Goal: Information Seeking & Learning: Learn about a topic

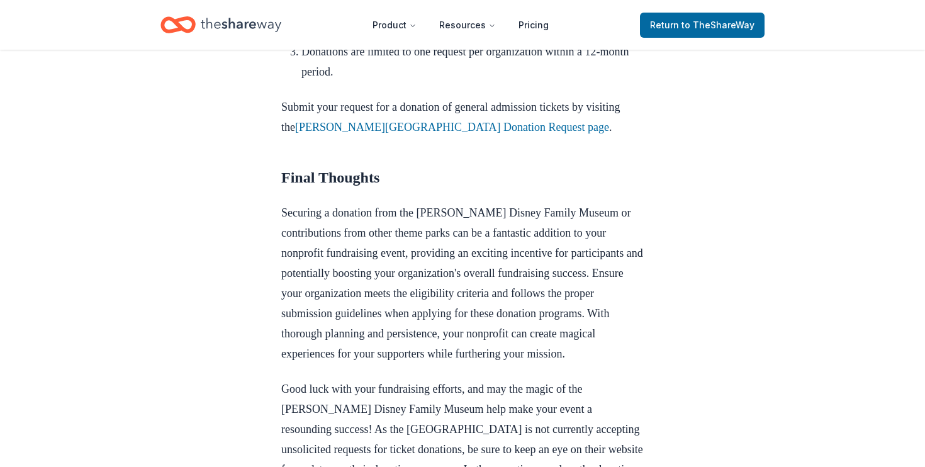
scroll to position [1762, 0]
click at [434, 134] on link "Walt Disney Family Museum Donation Request page" at bounding box center [452, 128] width 314 height 13
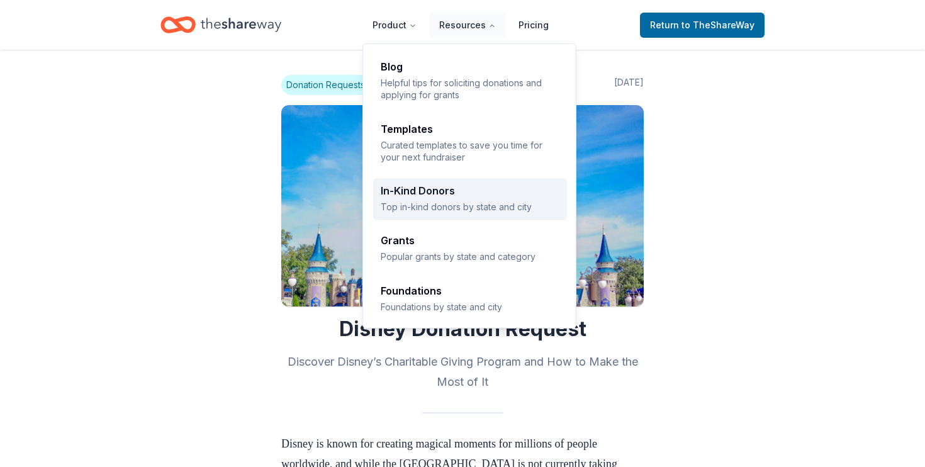
click at [422, 193] on div "In-Kind Donors" at bounding box center [470, 191] width 179 height 10
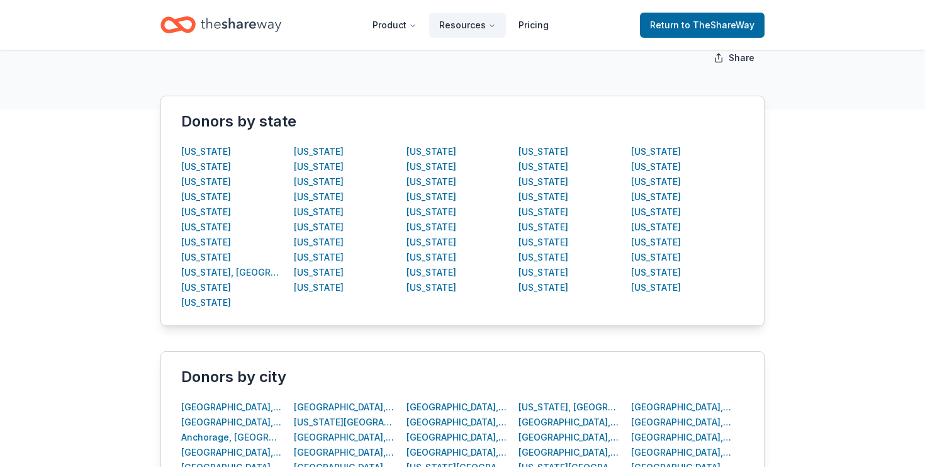
scroll to position [232, 0]
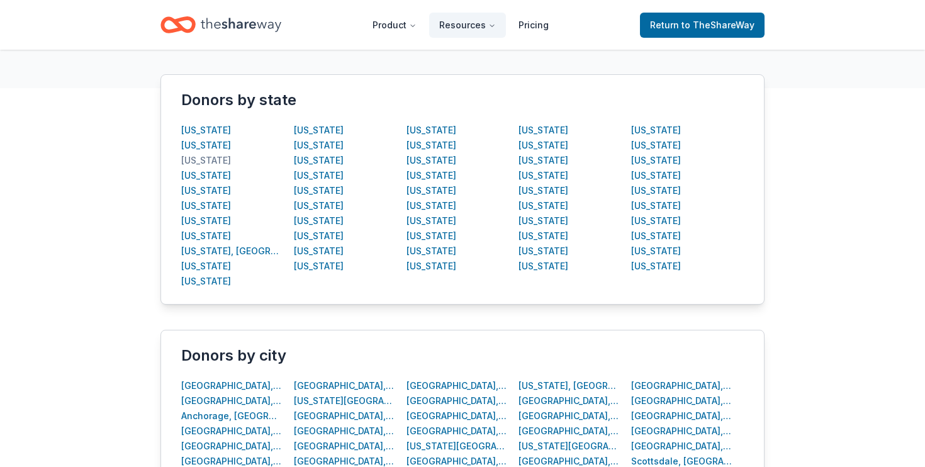
click at [198, 163] on div "[US_STATE]" at bounding box center [206, 160] width 50 height 15
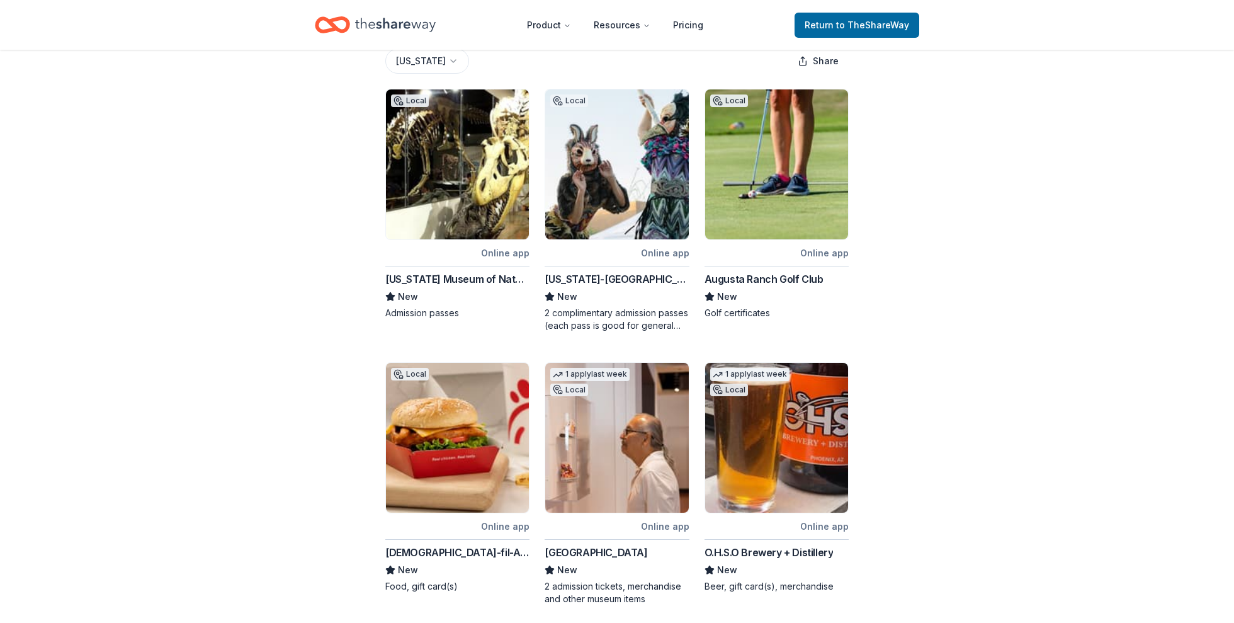
scroll to position [184, 0]
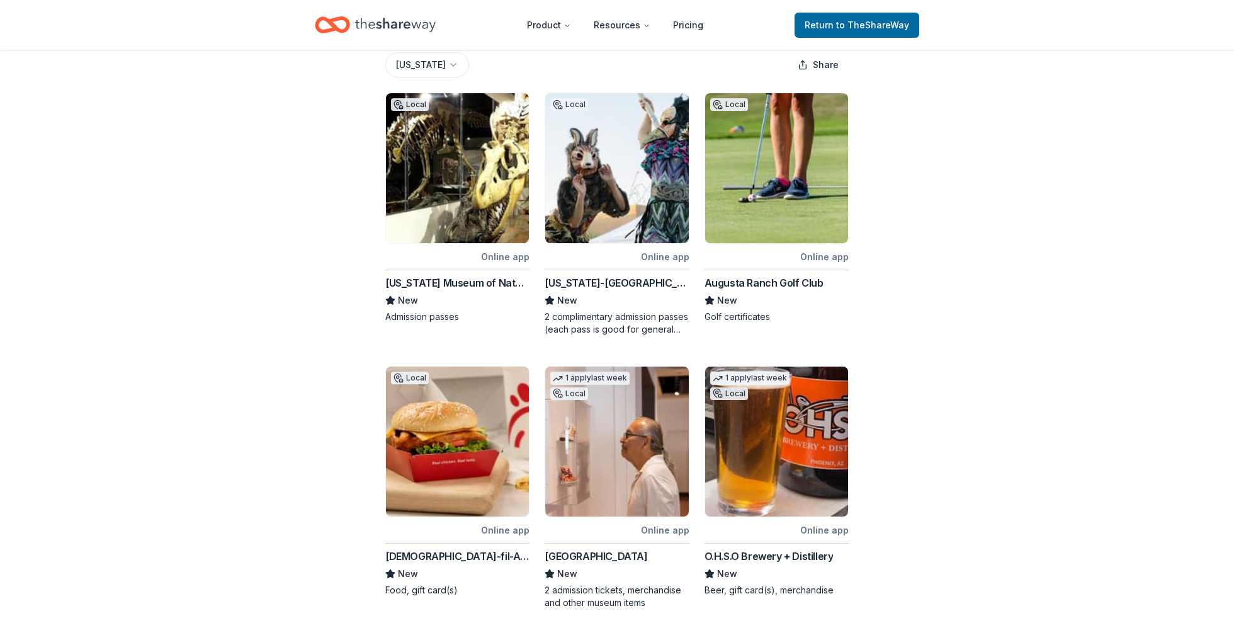
click at [399, 280] on div "[US_STATE] Museum of Natural History" at bounding box center [457, 282] width 144 height 15
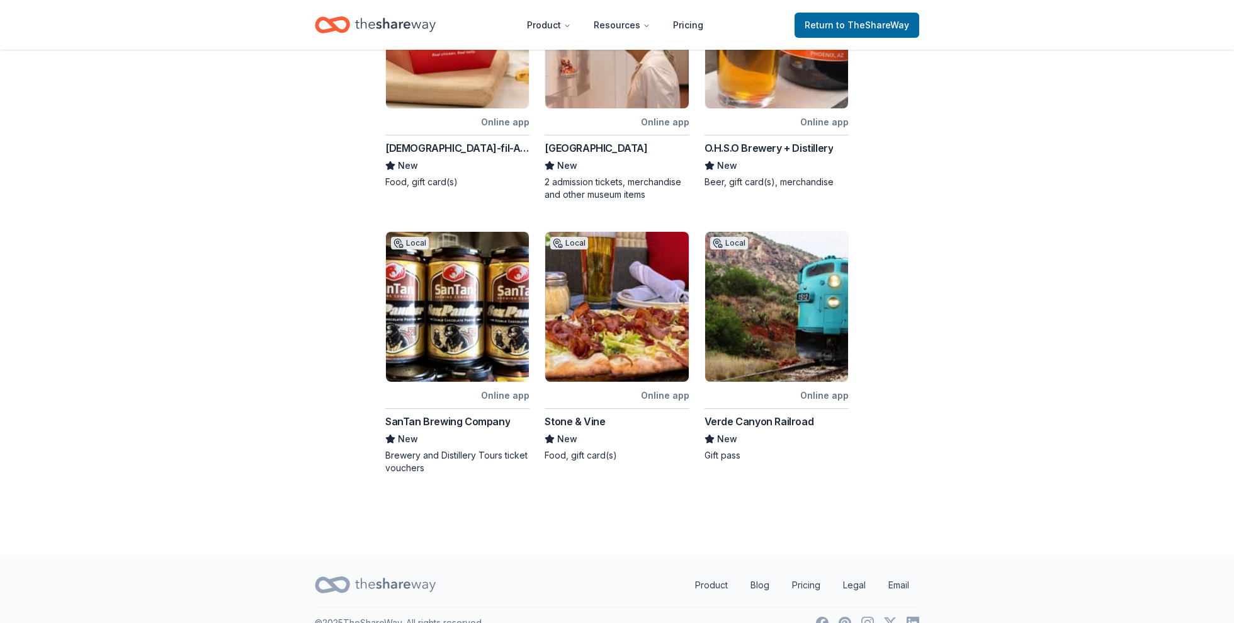
scroll to position [613, 0]
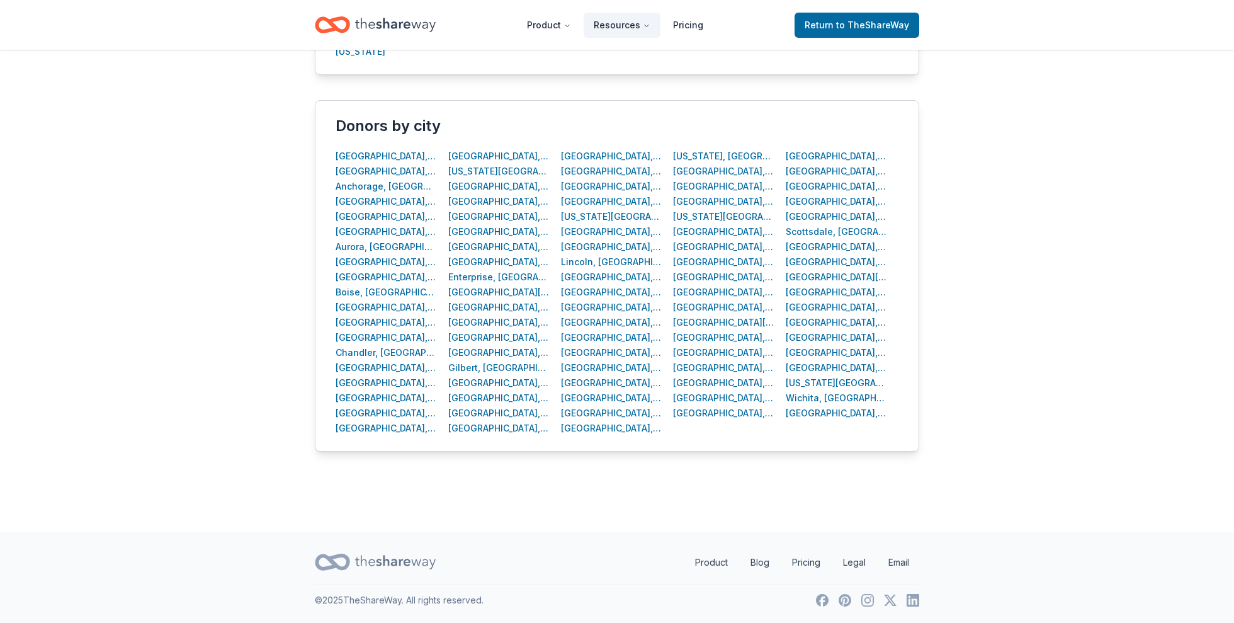
scroll to position [310, 0]
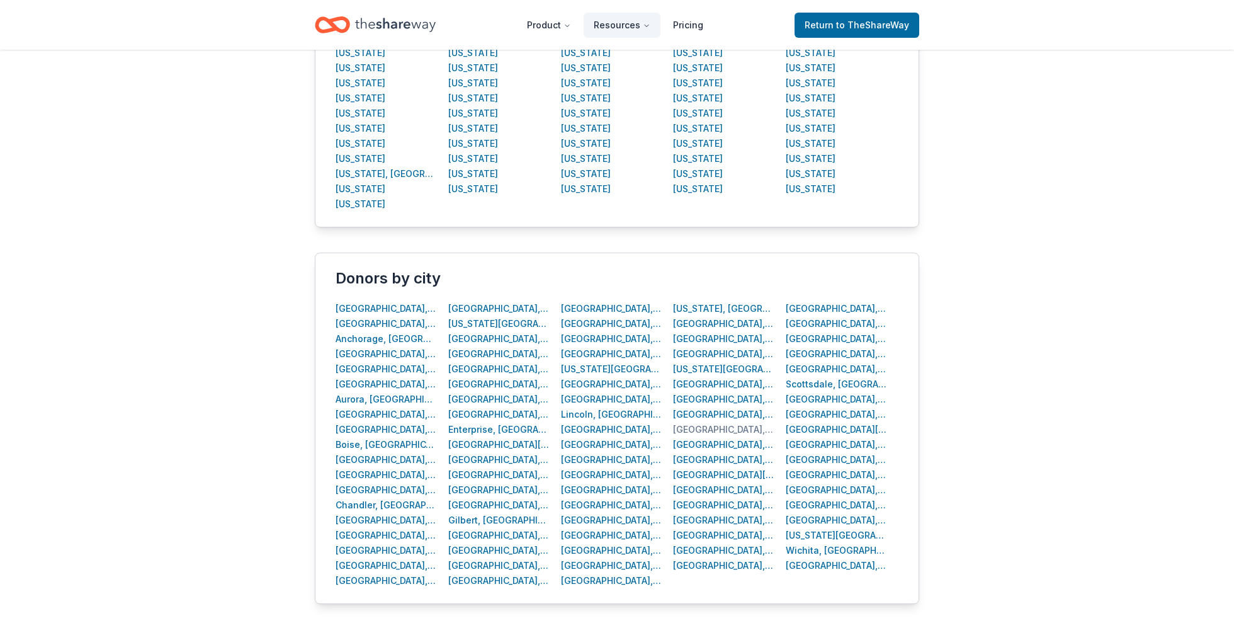
click at [698, 427] on div "[GEOGRAPHIC_DATA], [GEOGRAPHIC_DATA]" at bounding box center [723, 429] width 101 height 15
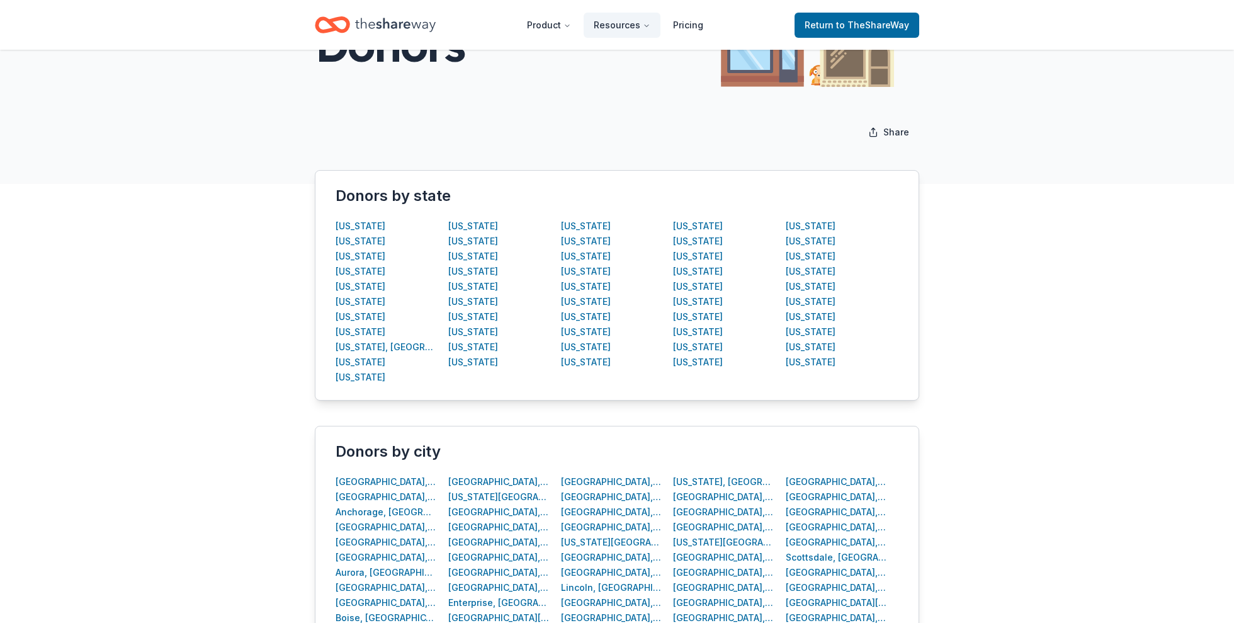
scroll to position [140, 0]
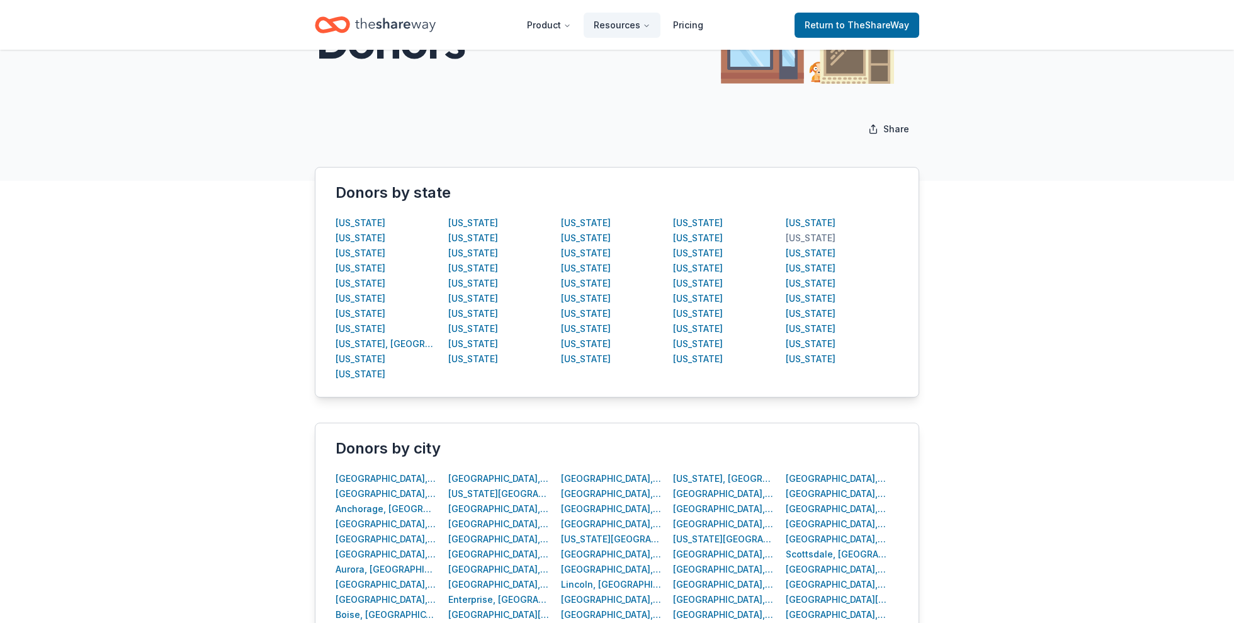
click at [820, 237] on div "[US_STATE]" at bounding box center [811, 237] width 50 height 15
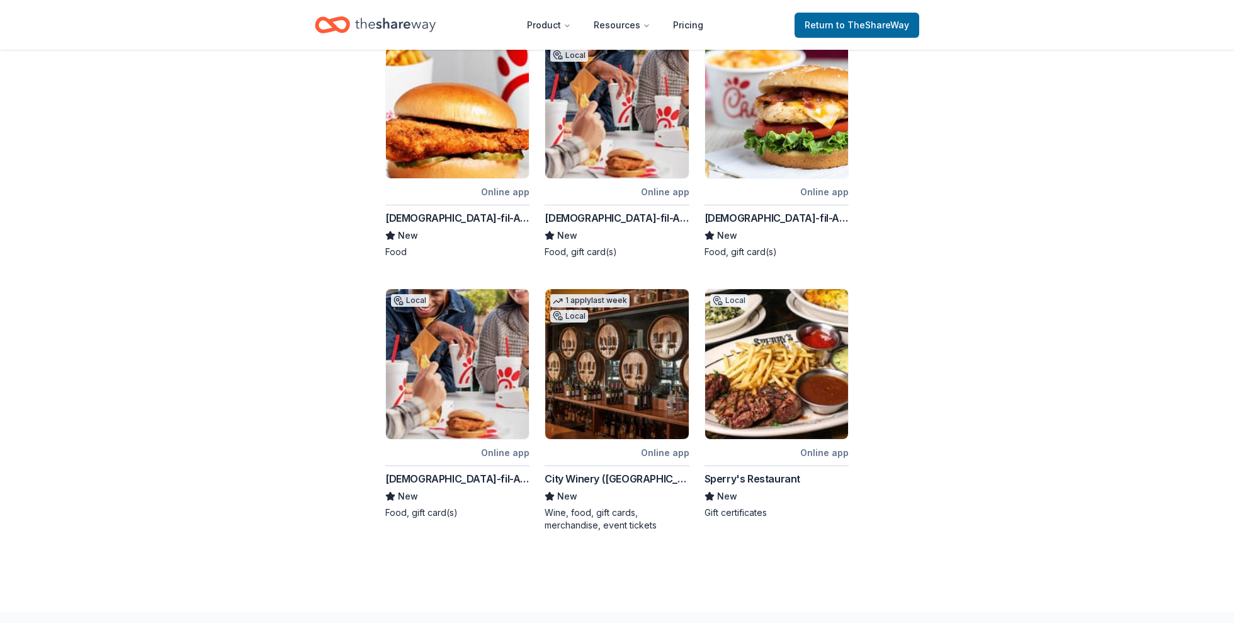
scroll to position [527, 0]
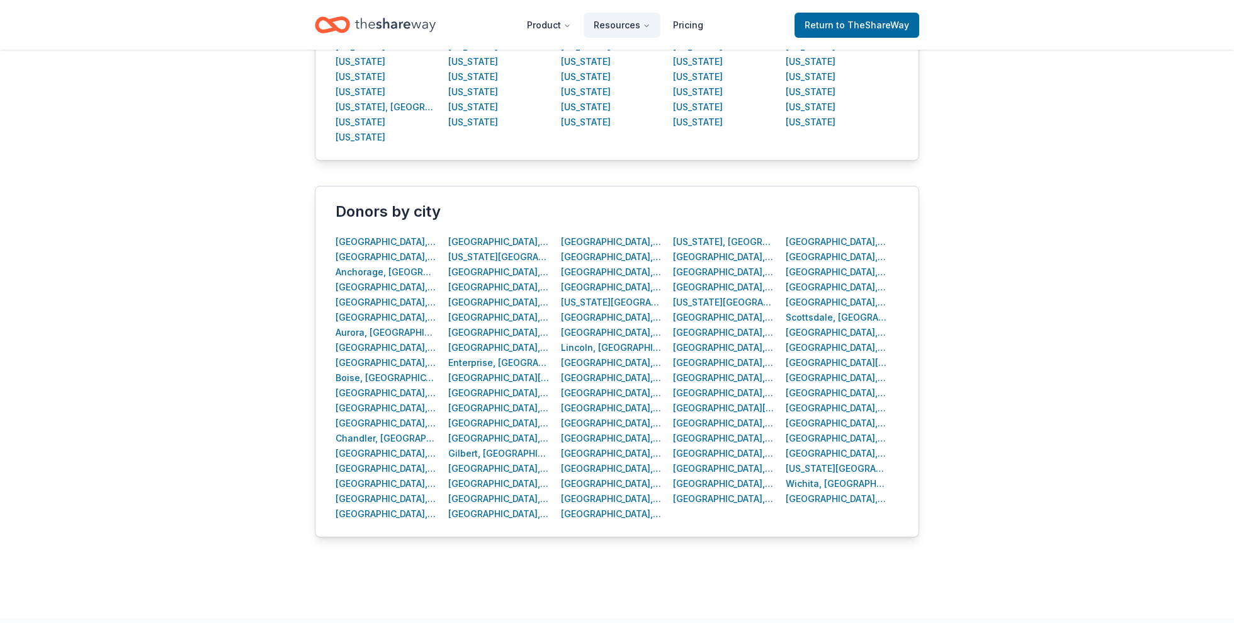
scroll to position [378, 0]
click at [809, 434] on div "[GEOGRAPHIC_DATA], [GEOGRAPHIC_DATA]" at bounding box center [836, 436] width 101 height 15
